Goal: Task Accomplishment & Management: Use online tool/utility

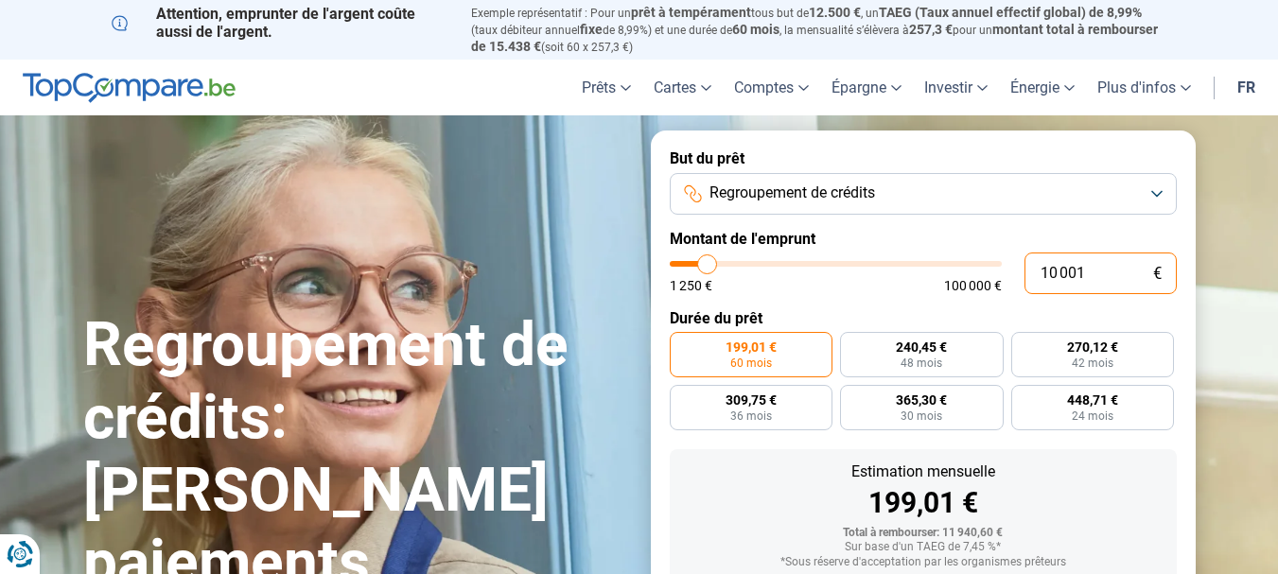
click at [1086, 267] on input "10 001" at bounding box center [1100, 273] width 152 height 42
type input "1 000"
type input "1250"
type input "100"
type input "1250"
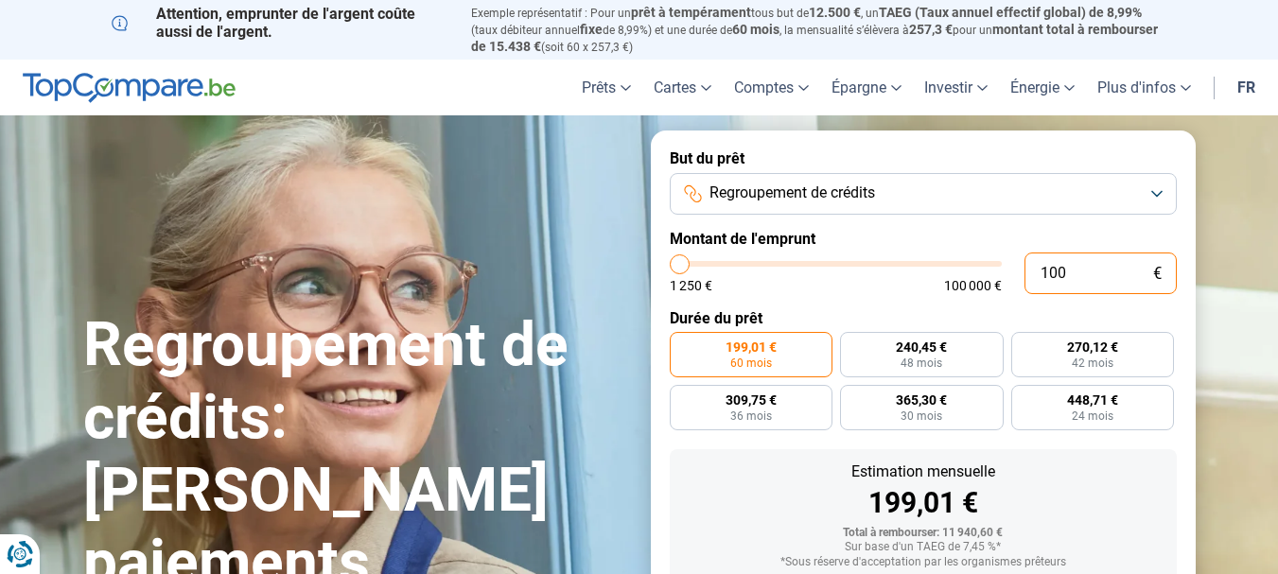
type input "10"
type input "1250"
type input "100"
type input "1250"
type input "1 000"
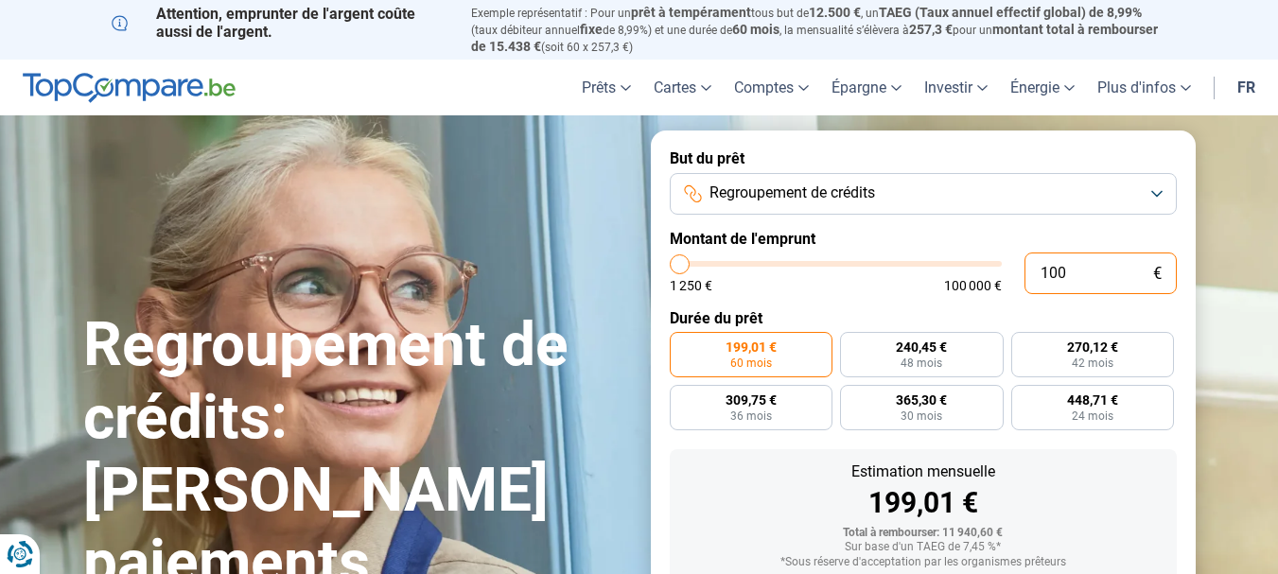
type input "1250"
type input "10 000"
type input "10000"
type input "100 000"
type input "100000"
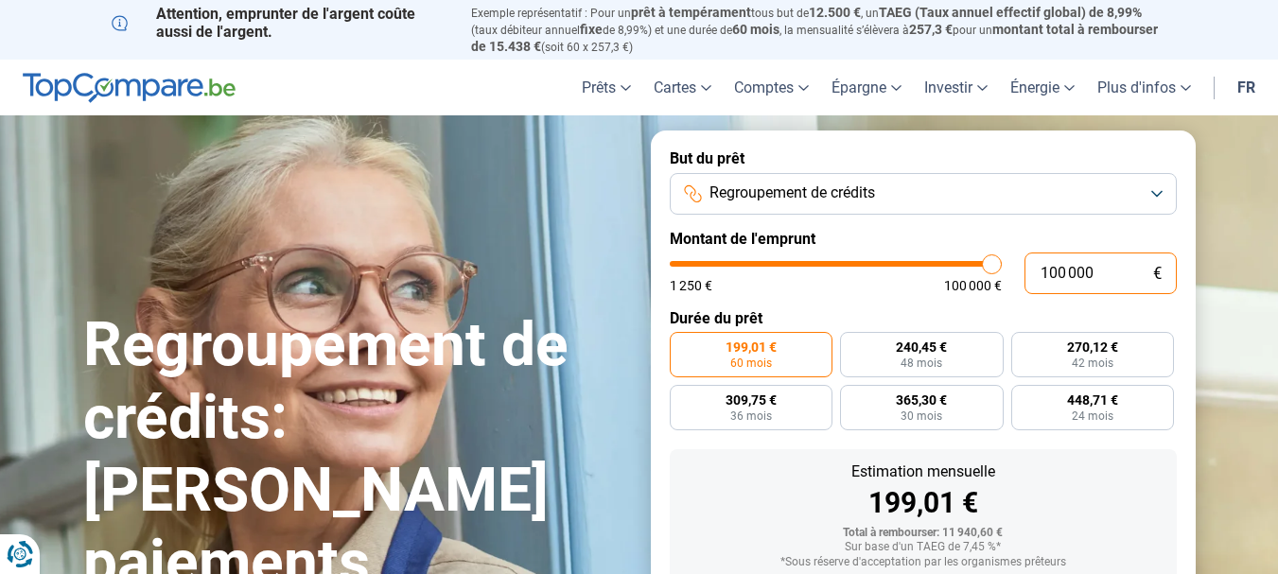
radio input "false"
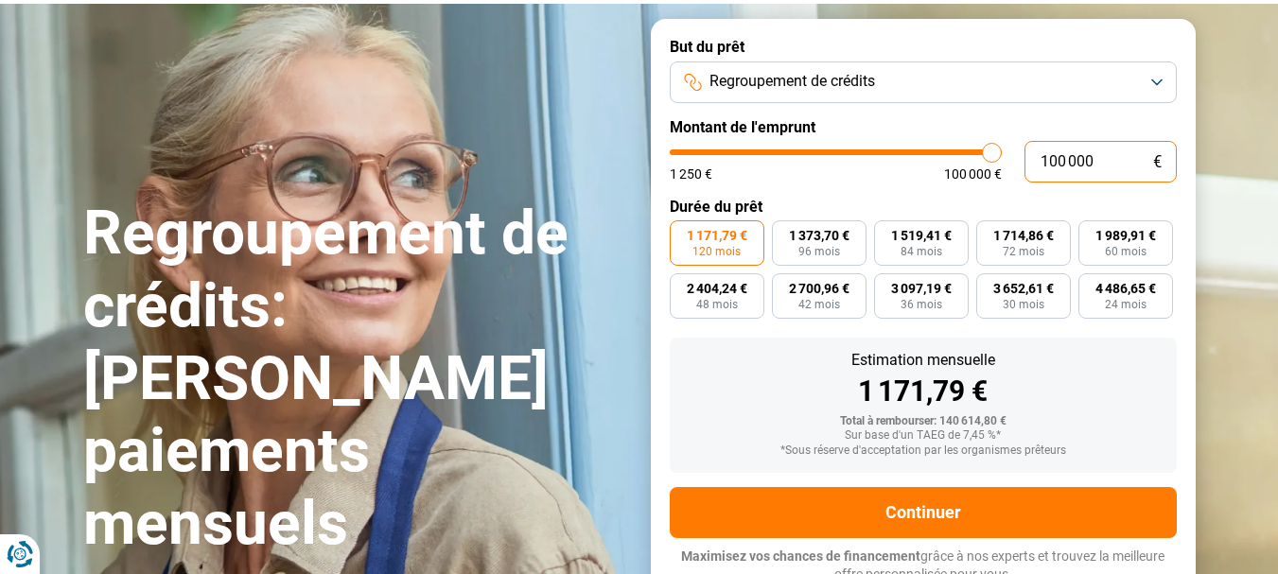
scroll to position [120, 0]
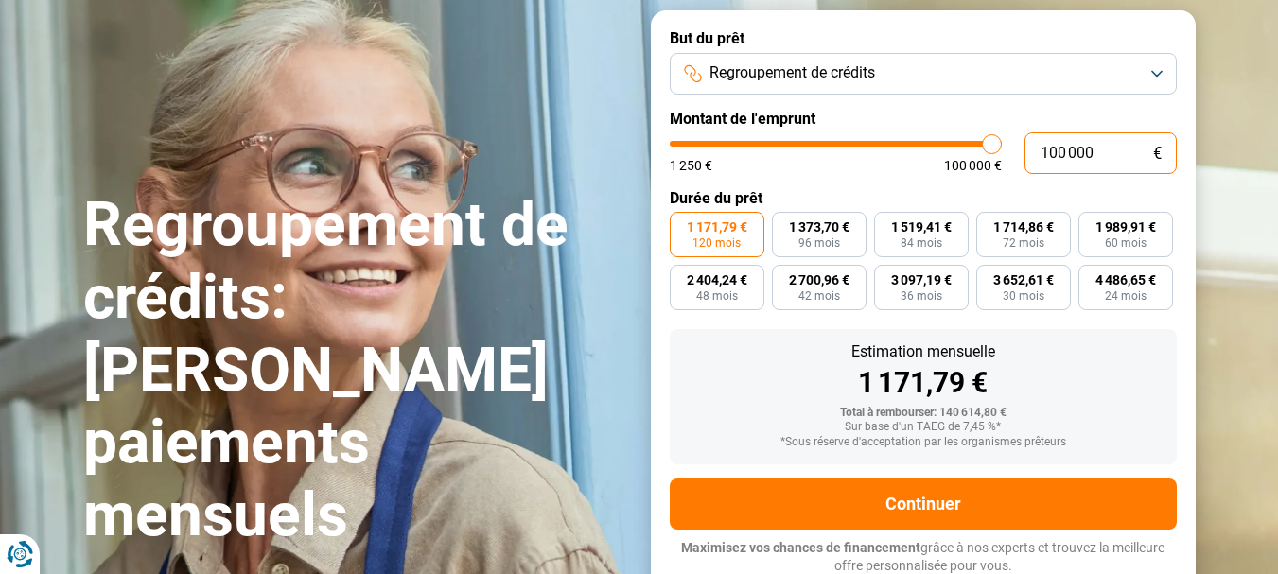
type input "10 000"
type input "10000"
type input "1 000"
type input "1250"
type input "100"
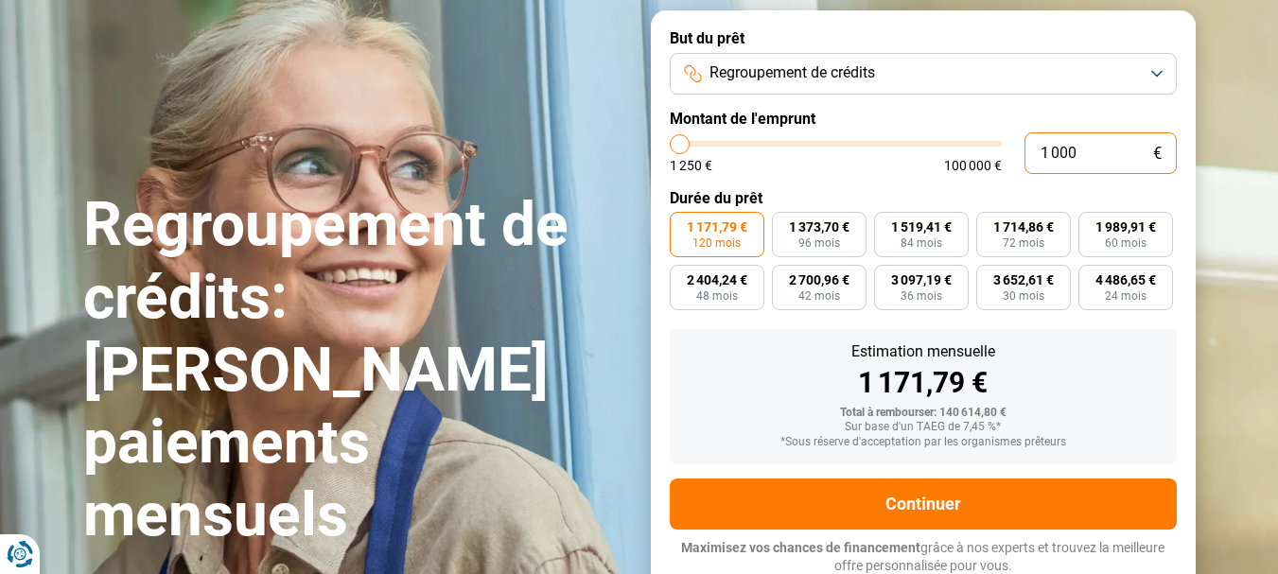
type input "1250"
type input "10"
type input "1250"
type input "1"
type input "1250"
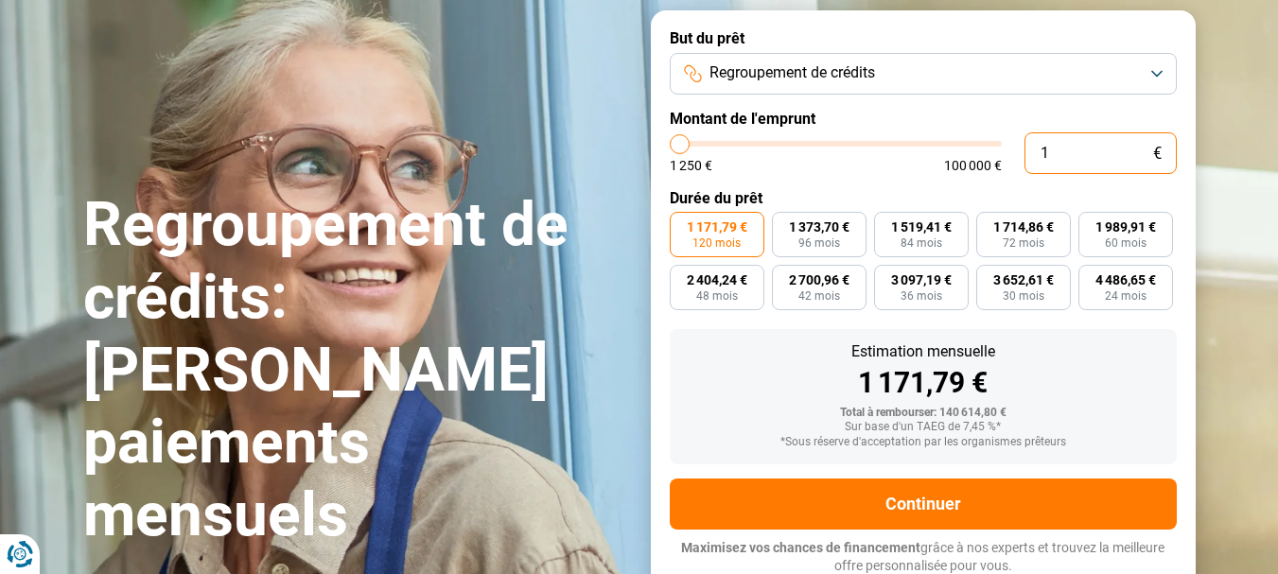
type input "0"
type input "1250"
type input "8"
type input "1250"
type input "85"
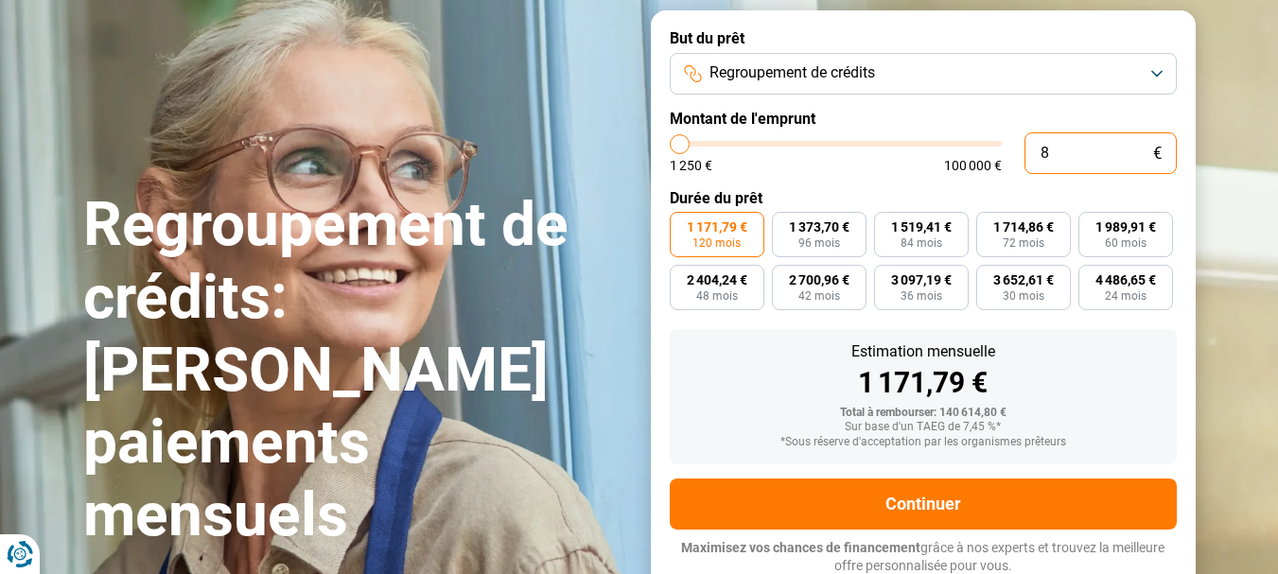
type input "1250"
type input "850"
type input "1250"
type input "8 500"
type input "8500"
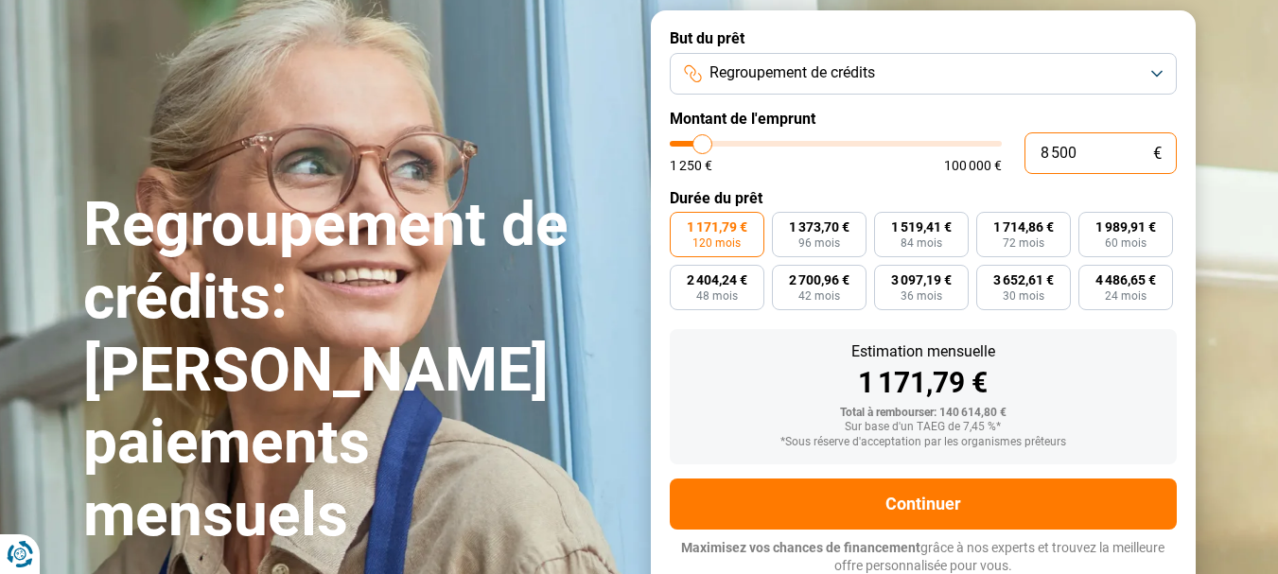
type input "85 000"
type input "85000"
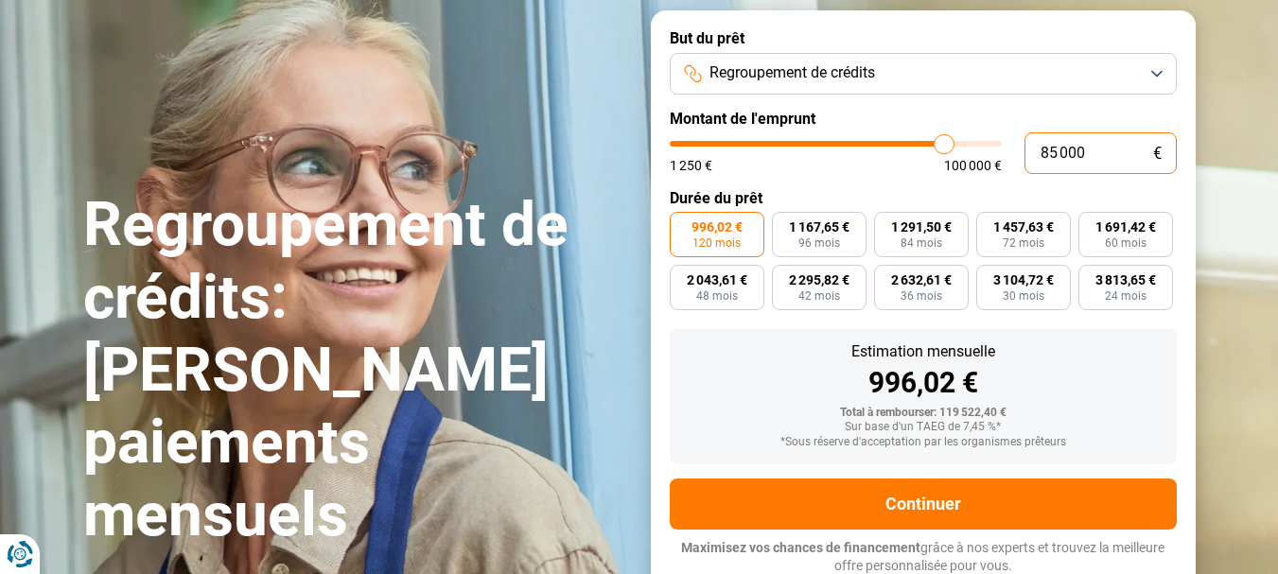
type input "85 000"
